Goal: Complete application form

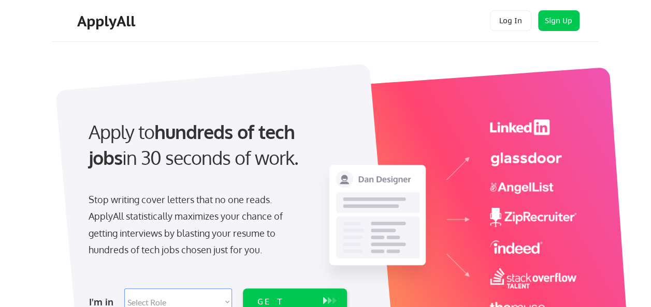
scroll to position [104, 0]
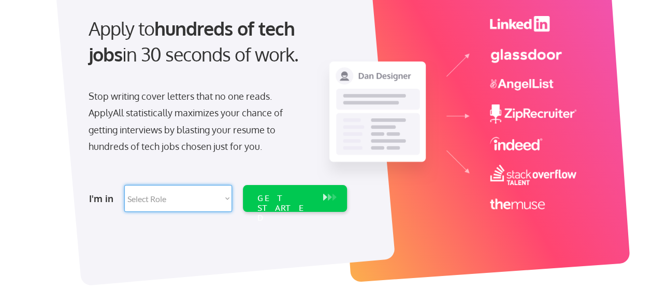
click at [227, 198] on select "Select Role Software Engineering Product Management Customer Success Sales UI/U…" at bounding box center [178, 198] width 108 height 27
click at [176, 200] on select "Select Role Software Engineering Product Management Customer Success Sales UI/U…" at bounding box center [178, 198] width 108 height 27
select select ""hr_recruiting""
click at [124, 185] on select "Select Role Software Engineering Product Management Customer Success Sales UI/U…" at bounding box center [178, 198] width 108 height 27
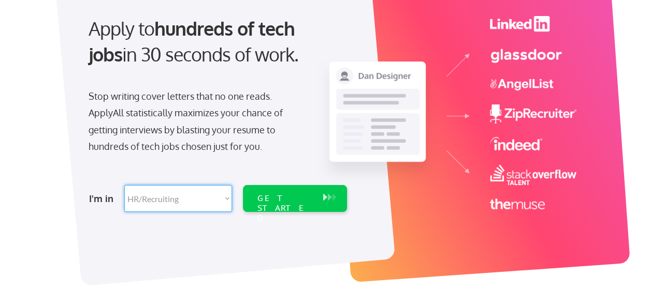
select select ""hr_recruiting""
click at [326, 197] on button at bounding box center [330, 197] width 10 height 11
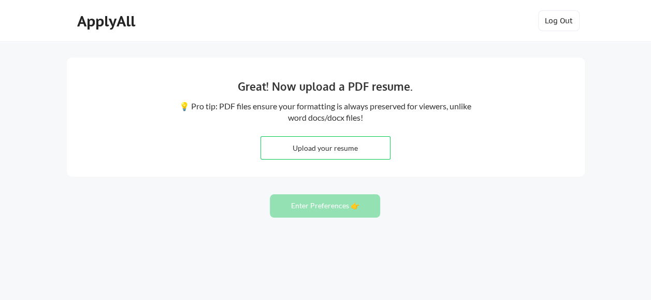
click at [353, 148] on input "file" at bounding box center [325, 148] width 129 height 22
type input "C:\fakepath\TIM CV W_Exp UPD.doc"
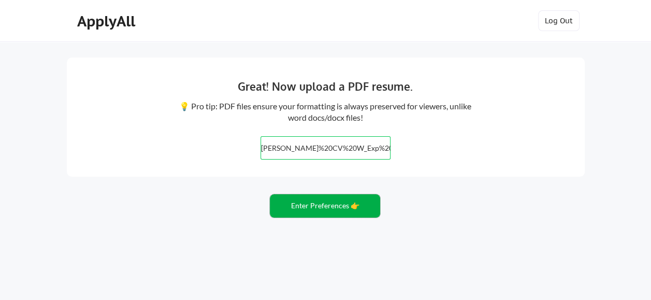
click at [343, 205] on button "Enter Preferences 👉" at bounding box center [325, 205] width 110 height 23
click at [347, 204] on button "Enter Preferences 👉" at bounding box center [325, 205] width 110 height 23
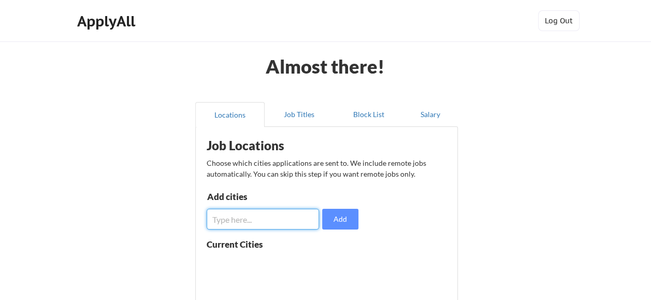
click at [279, 218] on input "input" at bounding box center [263, 219] width 113 height 21
type input "Everywhere"
click at [346, 219] on button "Add" at bounding box center [340, 219] width 36 height 21
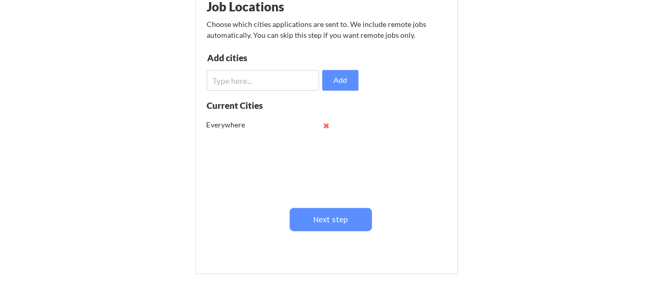
scroll to position [155, 0]
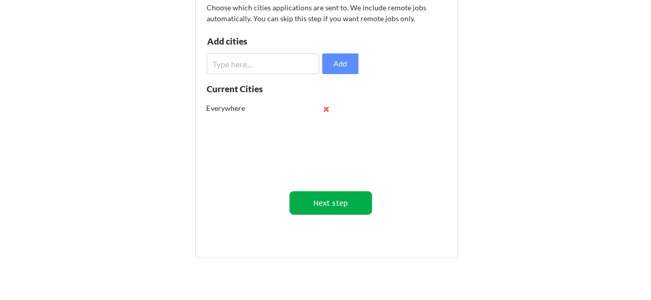
click at [336, 201] on button "Next step" at bounding box center [330, 202] width 82 height 23
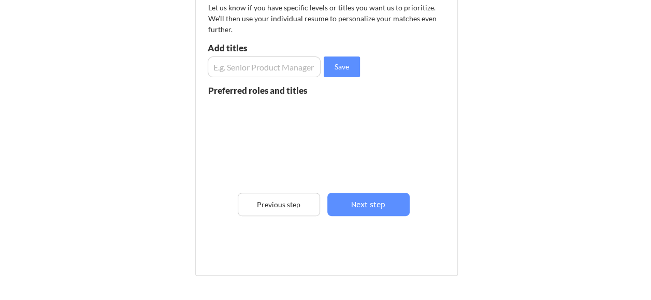
click at [264, 66] on input "input" at bounding box center [264, 66] width 113 height 21
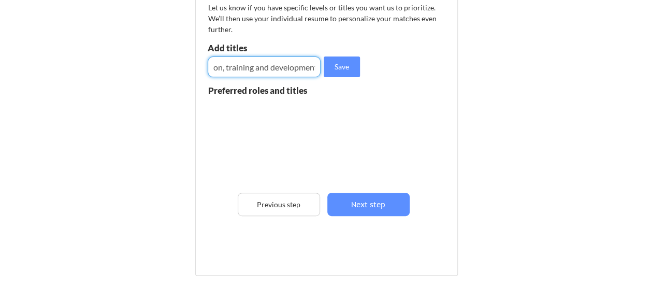
scroll to position [0, 30]
type input "Education, training and development"
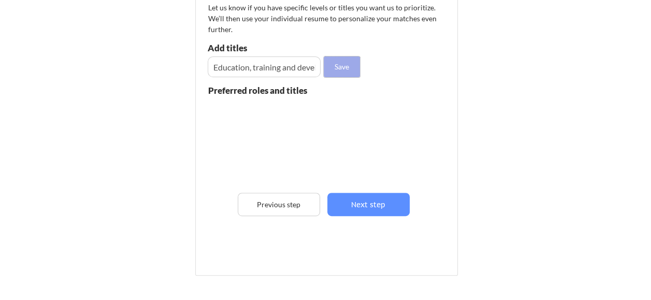
click at [347, 66] on button "Save" at bounding box center [341, 66] width 36 height 21
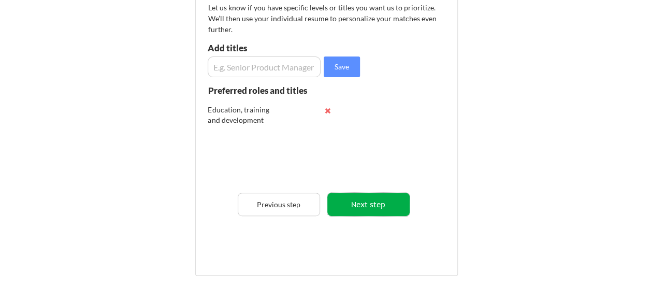
click at [372, 202] on button "Next step" at bounding box center [368, 204] width 82 height 23
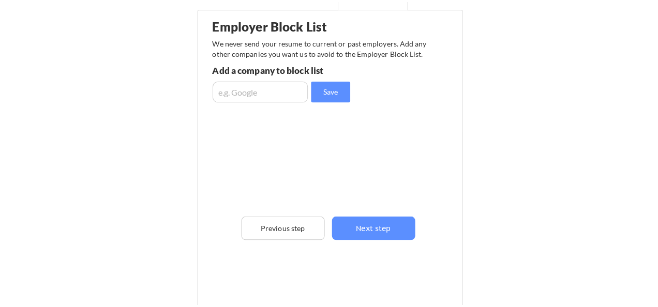
scroll to position [104, 0]
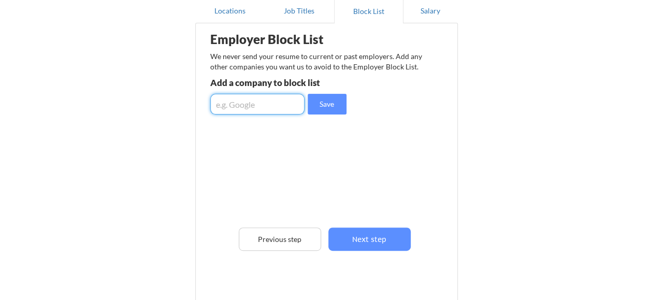
click at [259, 107] on input "input" at bounding box center [257, 104] width 94 height 21
type input "None"
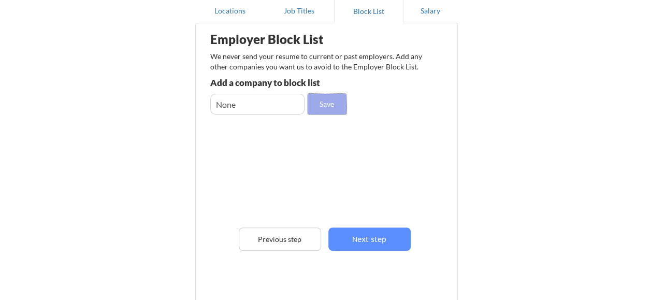
click at [332, 103] on button "Save" at bounding box center [326, 104] width 39 height 21
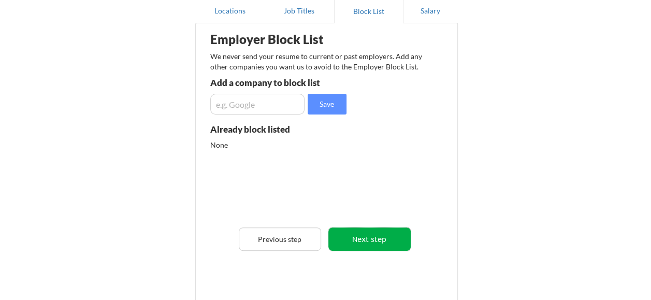
click at [373, 238] on button "Next step" at bounding box center [369, 238] width 82 height 23
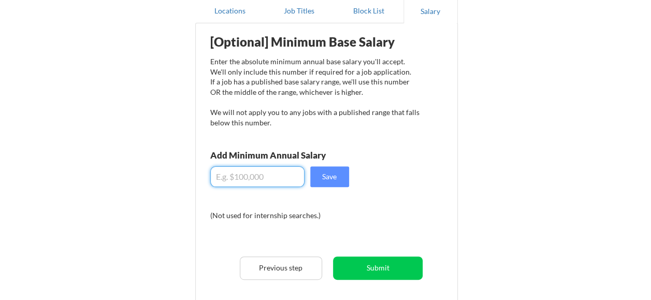
click at [269, 179] on input "input" at bounding box center [257, 176] width 94 height 21
drag, startPoint x: 223, startPoint y: 178, endPoint x: 203, endPoint y: 177, distance: 19.7
click at [203, 177] on div "[Optional] Minimum Base Salary Enter the absolute minimum annual base salary yo…" at bounding box center [329, 176] width 256 height 296
click at [227, 177] on input "input" at bounding box center [257, 176] width 94 height 21
click at [323, 199] on div "[Optional] Minimum Base Salary Enter the absolute minimum annual base salary yo…" at bounding box center [329, 176] width 256 height 296
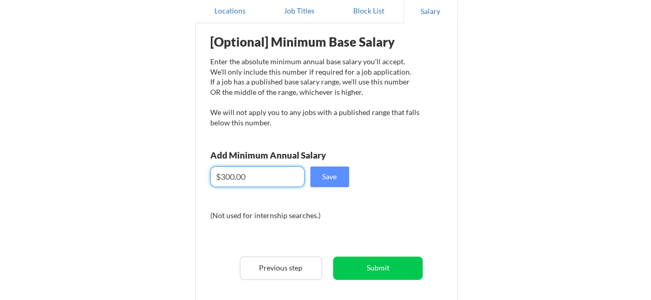
click at [224, 174] on input "input" at bounding box center [257, 176] width 94 height 21
click at [224, 176] on input "input" at bounding box center [257, 176] width 94 height 21
click at [219, 175] on input "input" at bounding box center [257, 176] width 94 height 21
type input "$800.00"
click at [331, 179] on button "Save" at bounding box center [329, 176] width 39 height 21
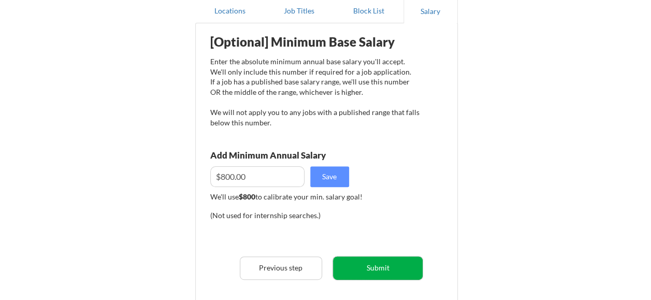
click at [382, 267] on button "Submit" at bounding box center [378, 267] width 90 height 23
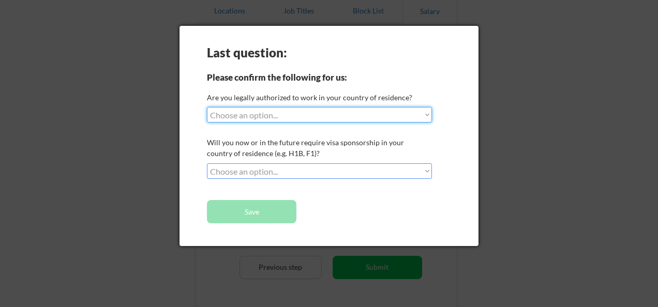
click at [426, 116] on select "Choose an option... Yes, I am a [DEMOGRAPHIC_DATA] Citizen Yes, I am a [DEMOGRA…" at bounding box center [319, 115] width 225 height 16
click at [207, 107] on select "Choose an option... Yes, I am a [DEMOGRAPHIC_DATA] Citizen Yes, I am a [DEMOGRA…" at bounding box center [319, 115] width 225 height 16
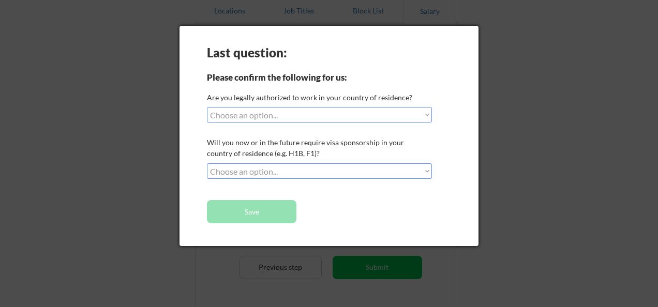
click at [426, 114] on select "Choose an option... Yes, I am a [DEMOGRAPHIC_DATA] Citizen Yes, I am a [DEMOGRA…" at bounding box center [319, 115] width 225 height 16
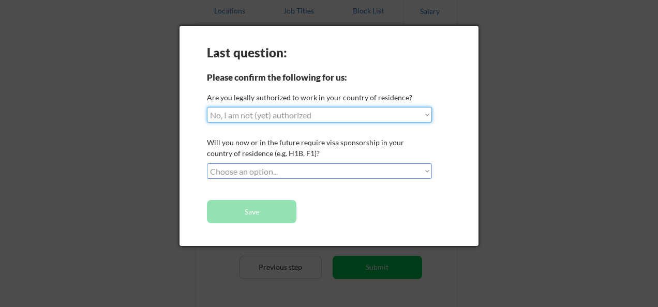
click at [207, 107] on select "Choose an option... Yes, I am a [DEMOGRAPHIC_DATA] Citizen Yes, I am a [DEMOGRA…" at bounding box center [319, 115] width 225 height 16
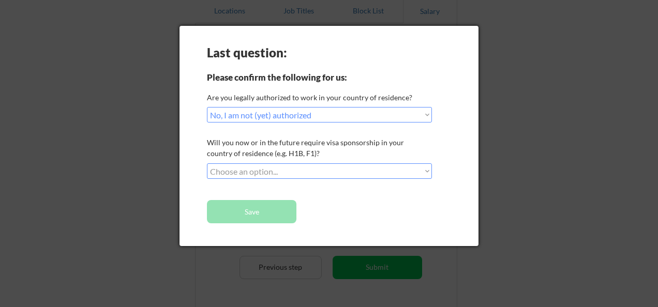
select select ""PLACEHOLDER_1427118222253""
click at [428, 172] on select "Choose an option... No, I will not need sponsorship Yes, I will need sponsorship" at bounding box center [319, 172] width 225 height 16
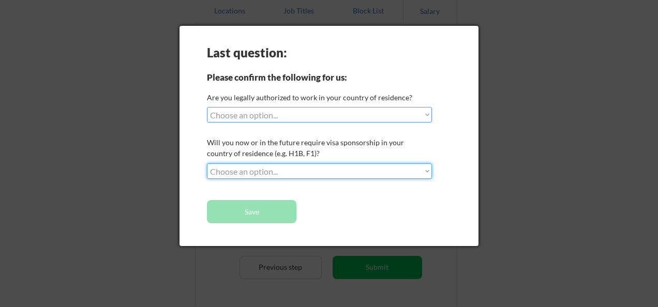
select select ""no__i_will_not_need_sponsorship""
click at [207, 164] on select "Choose an option... No, I will not need sponsorship Yes, I will need sponsorship" at bounding box center [319, 172] width 225 height 16
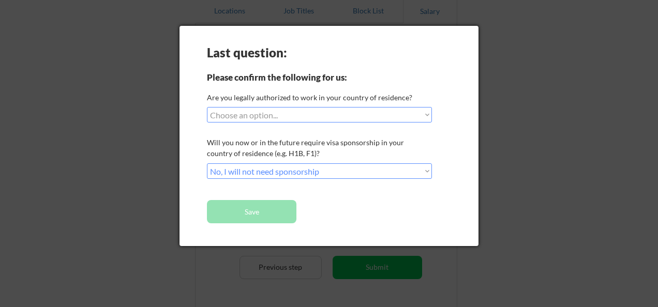
click at [387, 204] on div "Last question: Please confirm the following for us: Are you legally authorized …" at bounding box center [329, 136] width 299 height 220
click at [258, 214] on button "Save" at bounding box center [252, 211] width 90 height 23
click at [252, 211] on button "Save" at bounding box center [252, 211] width 90 height 23
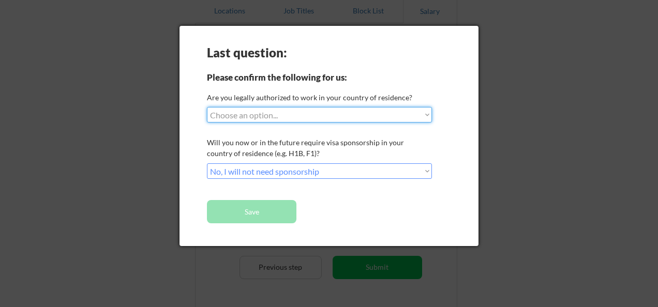
click at [423, 114] on select "Choose an option... Yes, I am a [DEMOGRAPHIC_DATA] Citizen Yes, I am a [DEMOGRA…" at bounding box center [319, 115] width 225 height 16
click at [207, 107] on select "Choose an option... Yes, I am a [DEMOGRAPHIC_DATA] Citizen Yes, I am a [DEMOGRA…" at bounding box center [319, 115] width 225 height 16
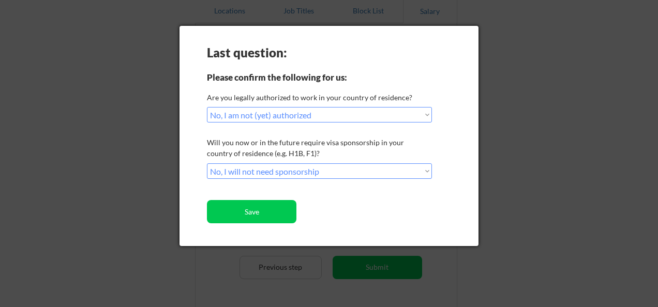
select select ""PLACEHOLDER_1427118222253""
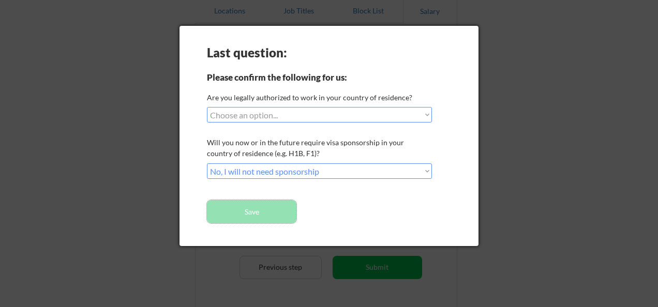
click at [270, 214] on button "Save" at bounding box center [252, 211] width 90 height 23
click at [264, 217] on button "Save" at bounding box center [252, 211] width 90 height 23
